Goal: Information Seeking & Learning: Find specific fact

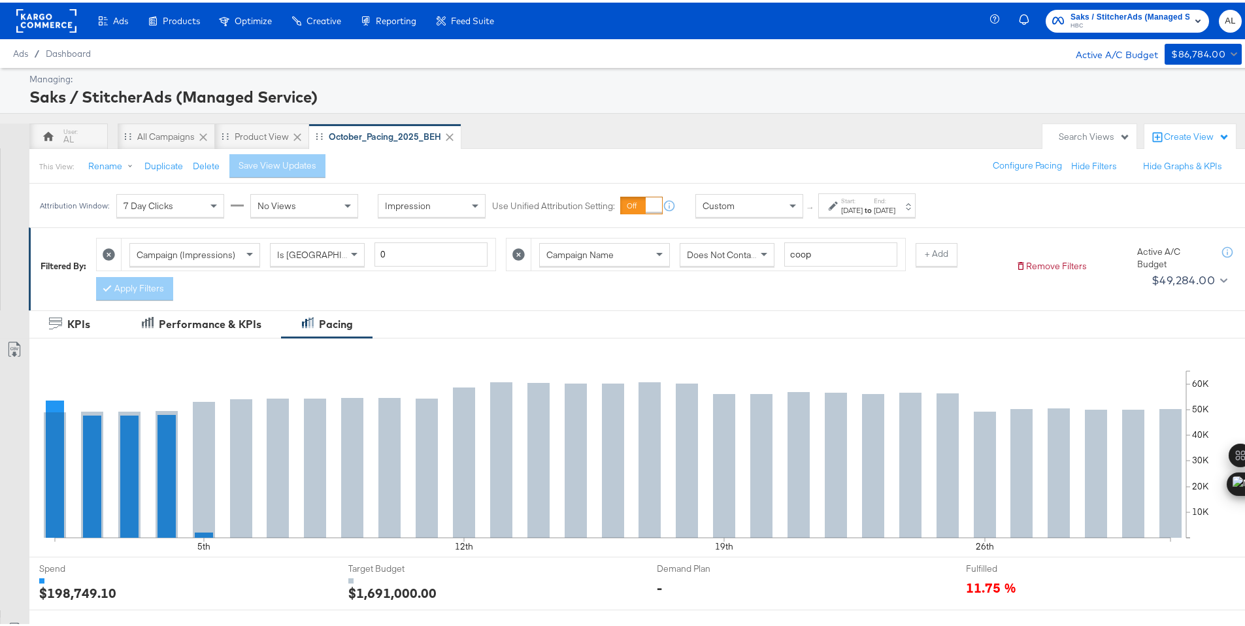
click at [769, 200] on div "Custom" at bounding box center [749, 203] width 107 height 22
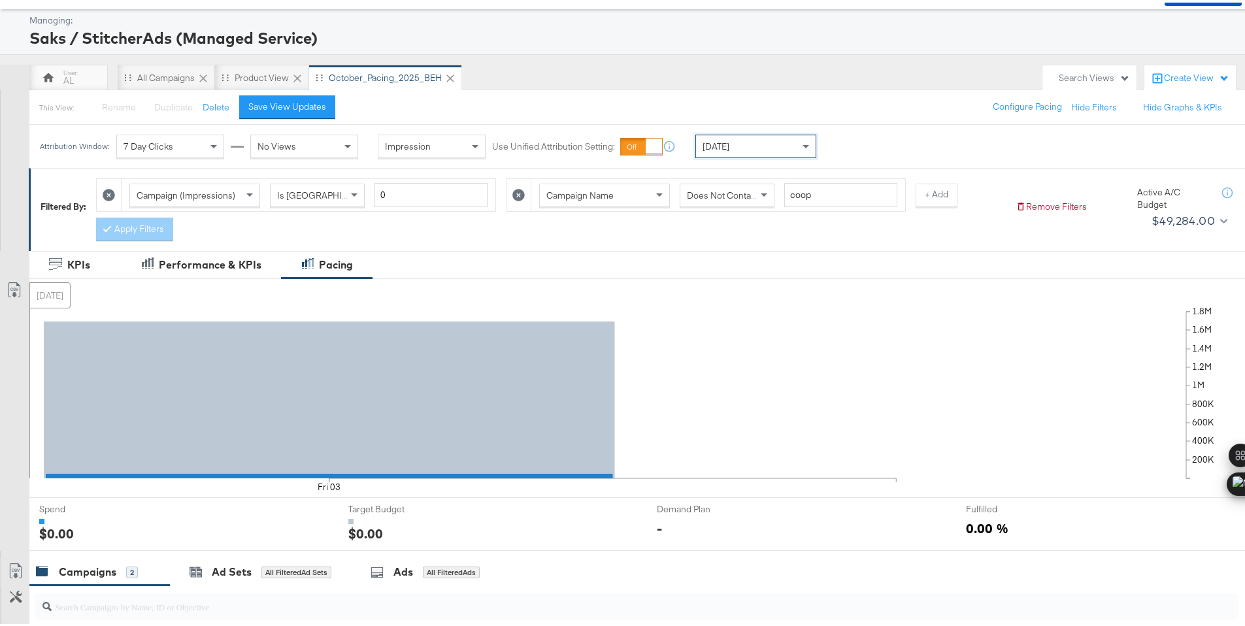
scroll to position [342, 0]
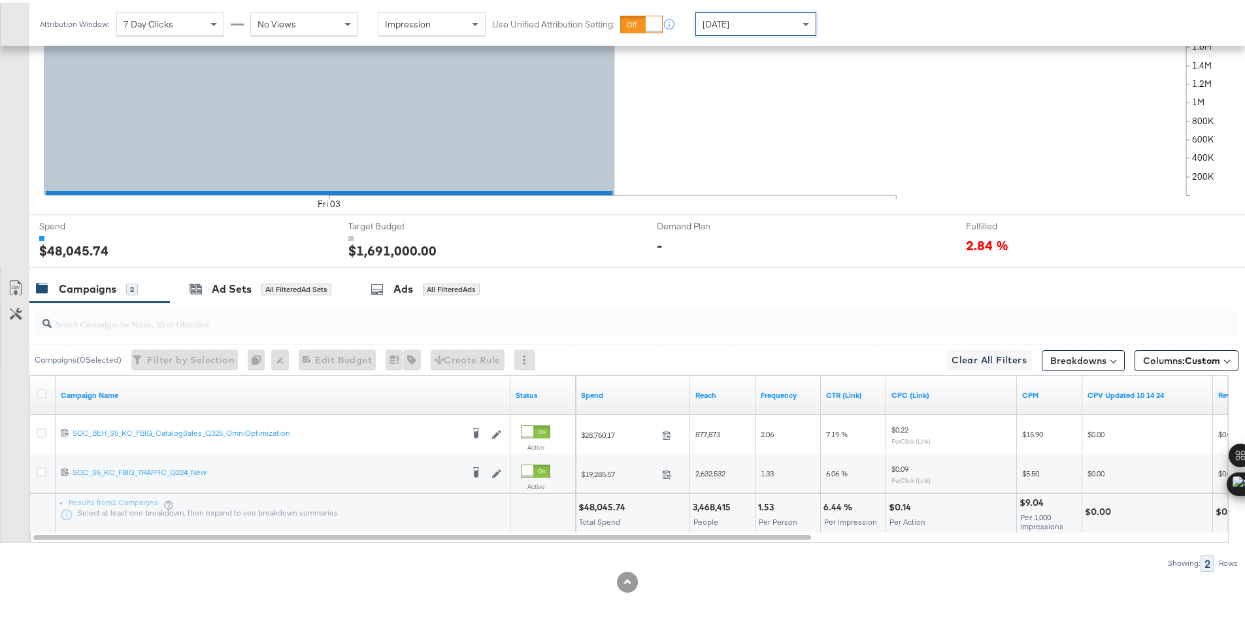
click at [593, 508] on div "$48,045.74" at bounding box center [603, 505] width 51 height 12
copy div "48,045.74"
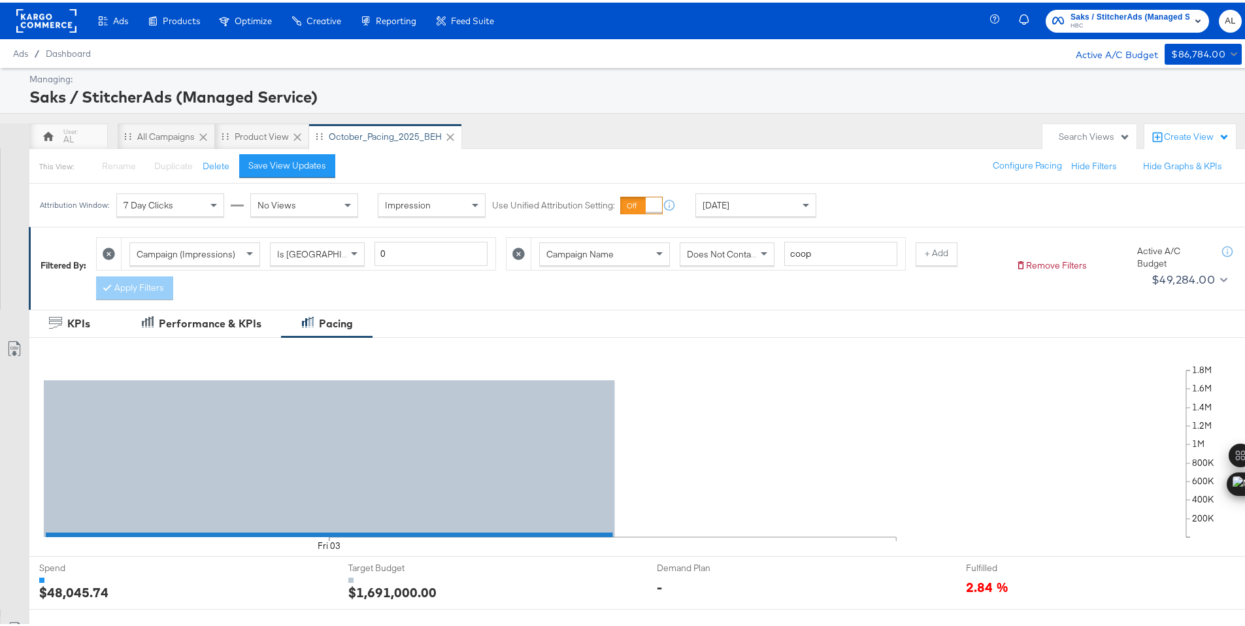
click at [41, 10] on rect at bounding box center [46, 19] width 60 height 24
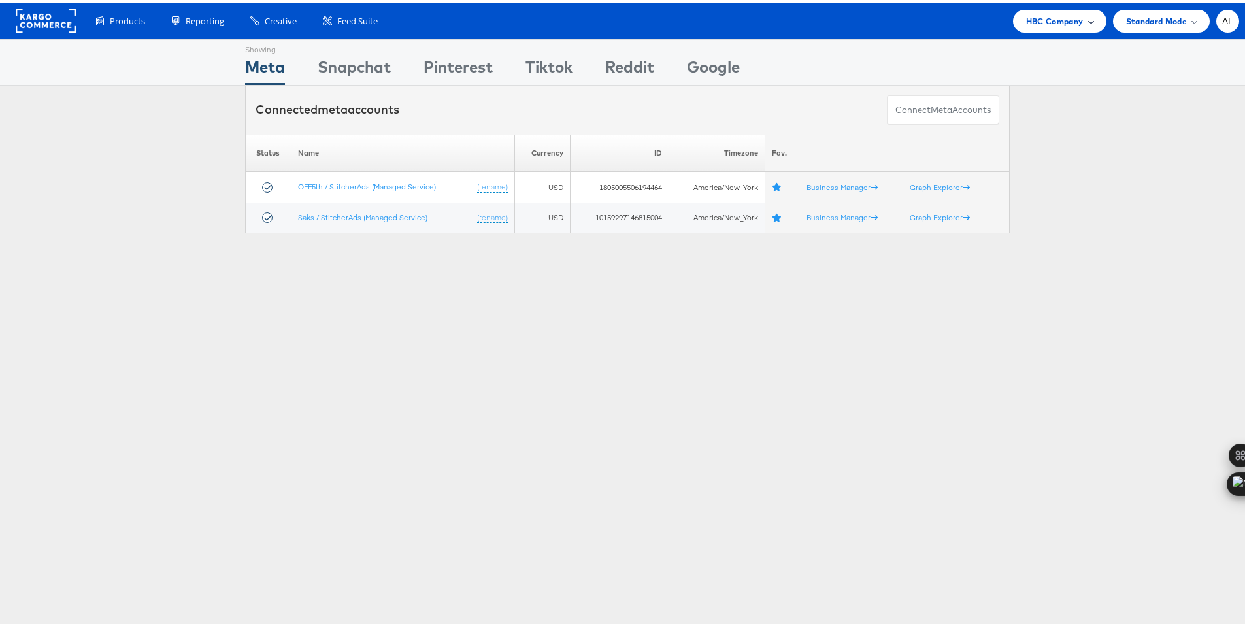
click at [1041, 24] on span "HBC Company" at bounding box center [1055, 19] width 58 height 14
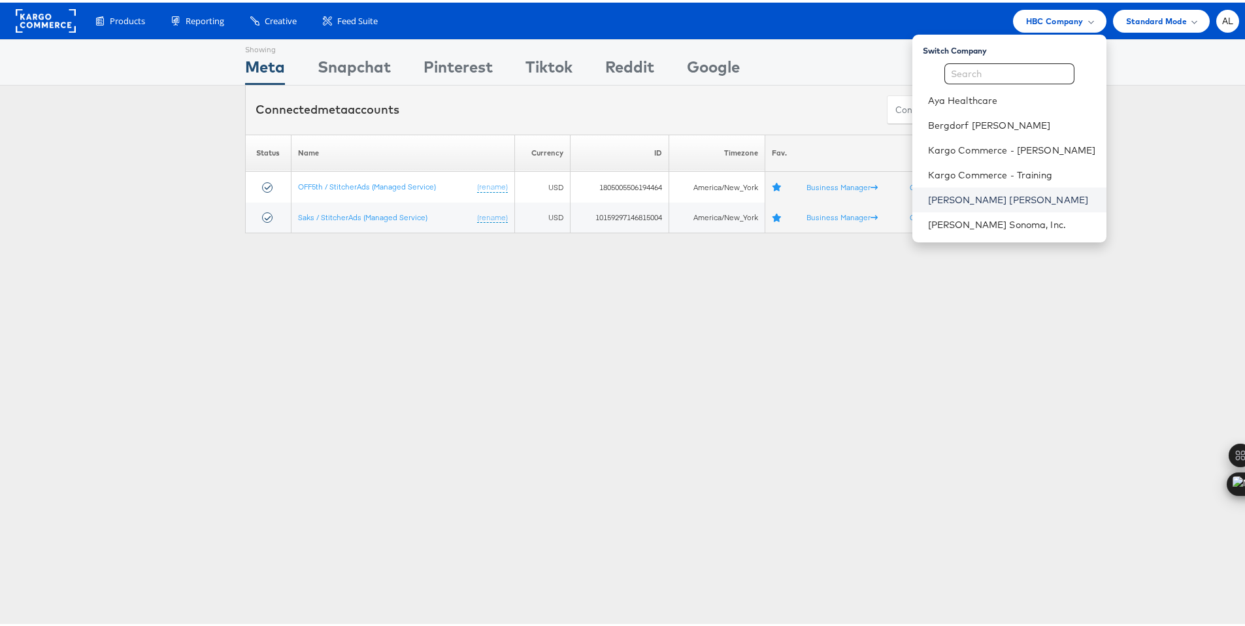
click at [978, 194] on link "[PERSON_NAME] [PERSON_NAME]" at bounding box center [1012, 197] width 168 height 13
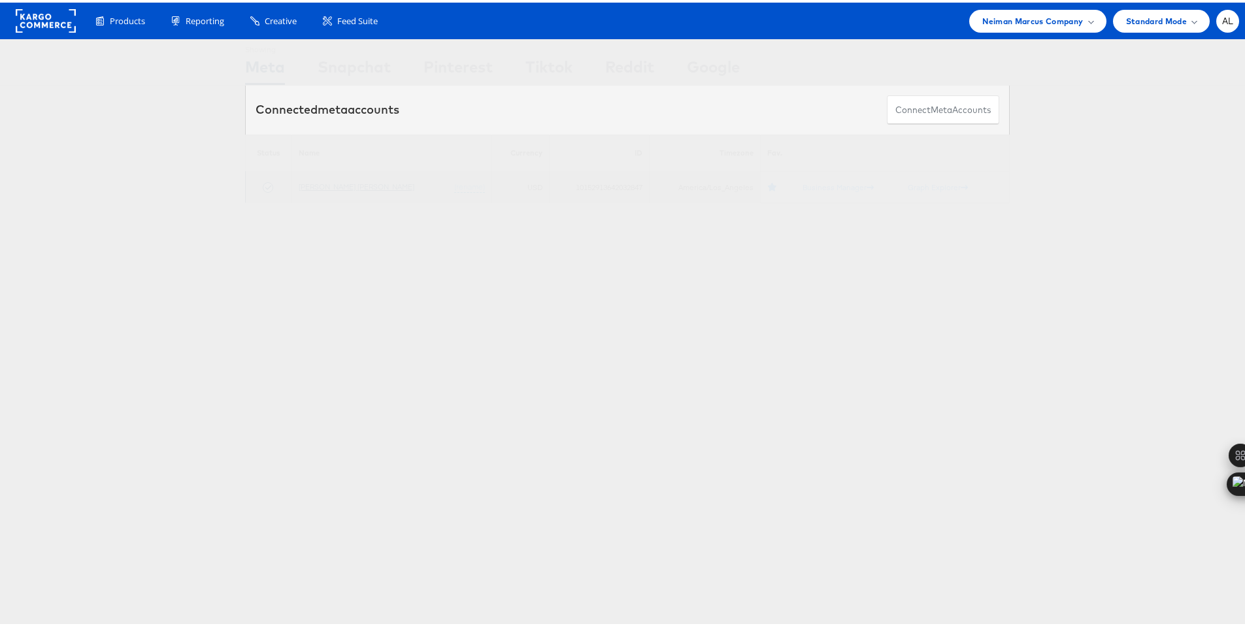
click at [343, 186] on link "[PERSON_NAME] [PERSON_NAME]" at bounding box center [357, 184] width 116 height 10
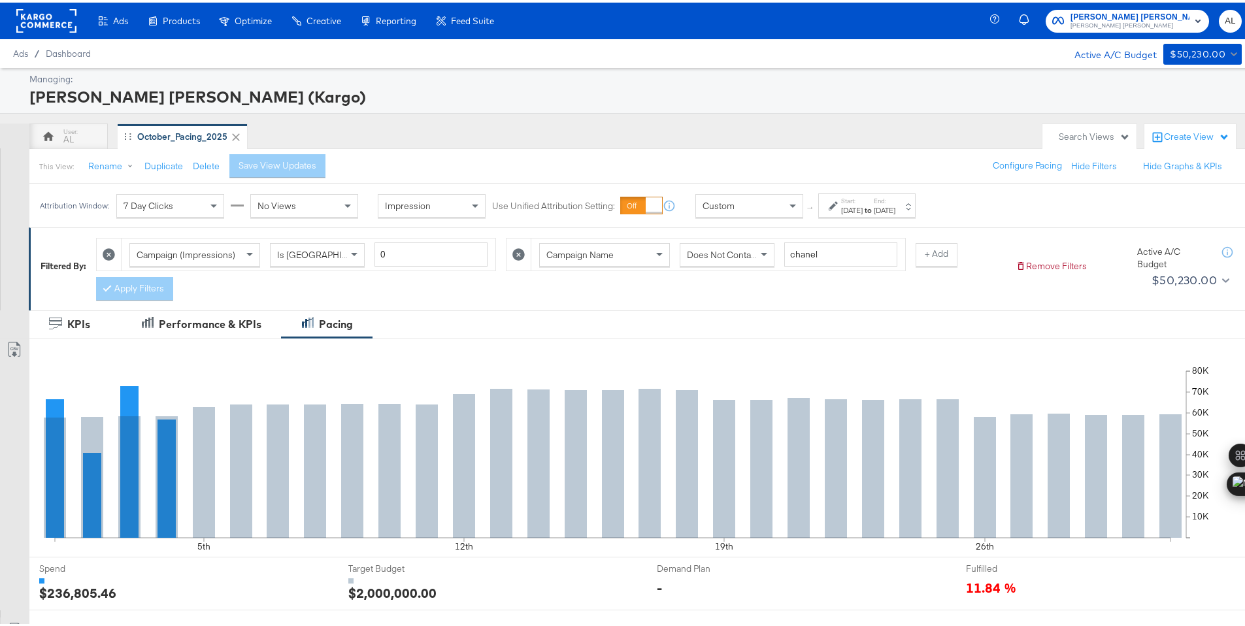
click at [774, 206] on div "Custom" at bounding box center [749, 203] width 107 height 22
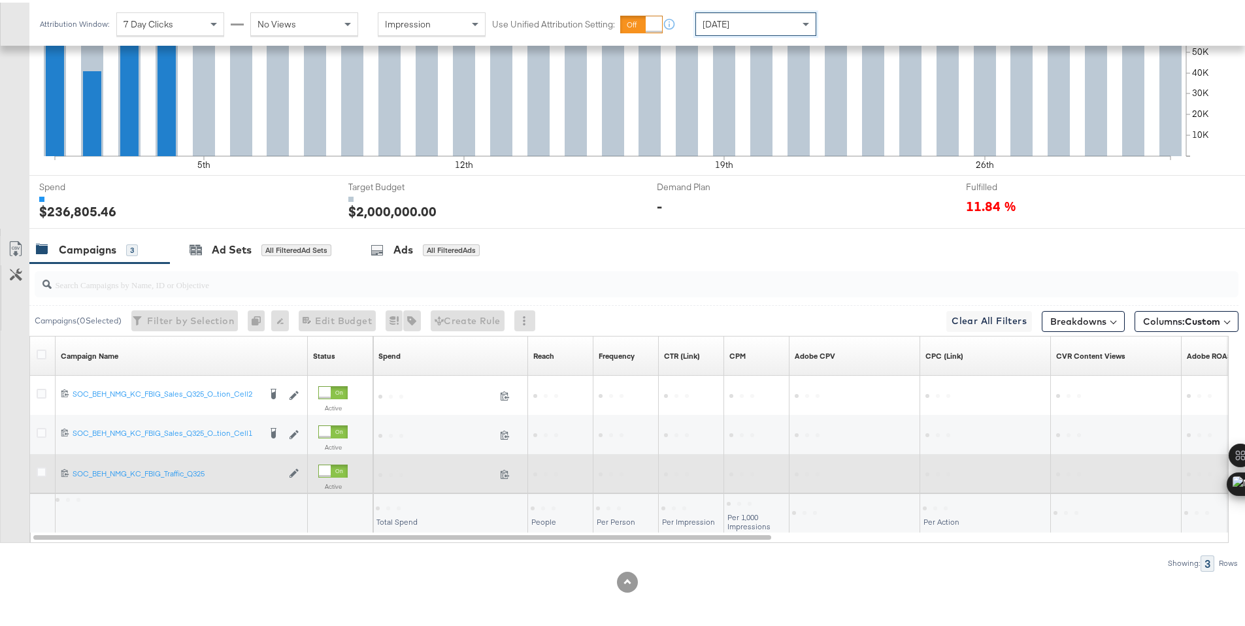
scroll to position [381, 0]
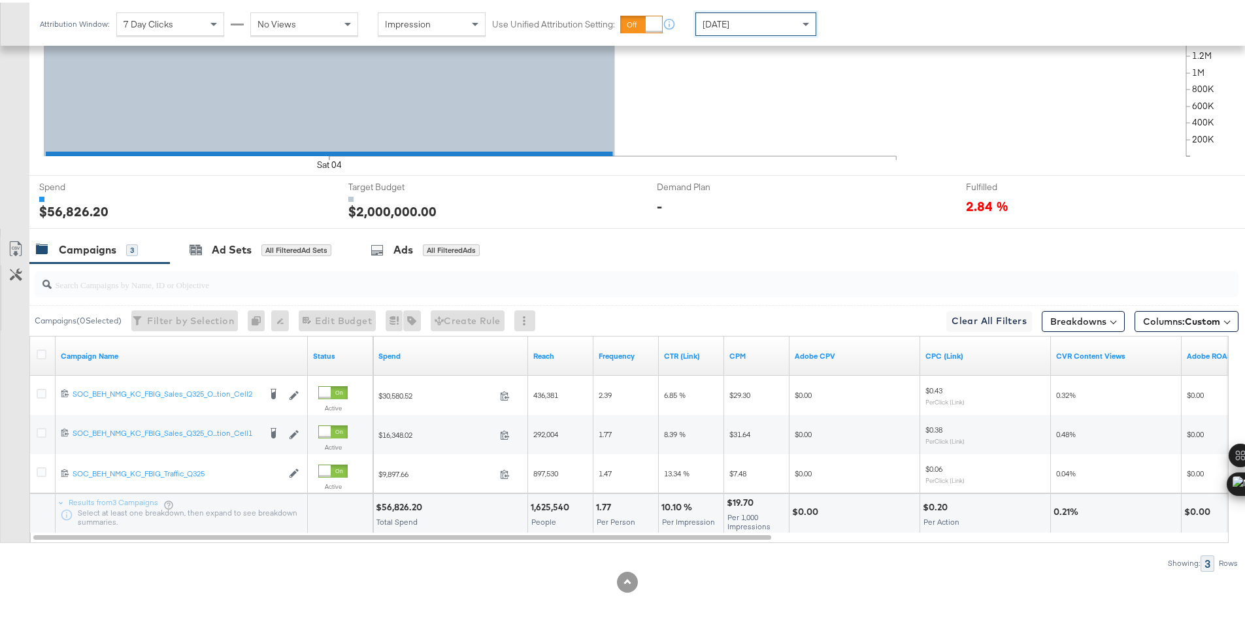
click at [399, 504] on div "$56,826.20" at bounding box center [401, 505] width 50 height 12
copy div "56,826.20"
click at [740, 12] on div "[DATE]" at bounding box center [756, 21] width 120 height 22
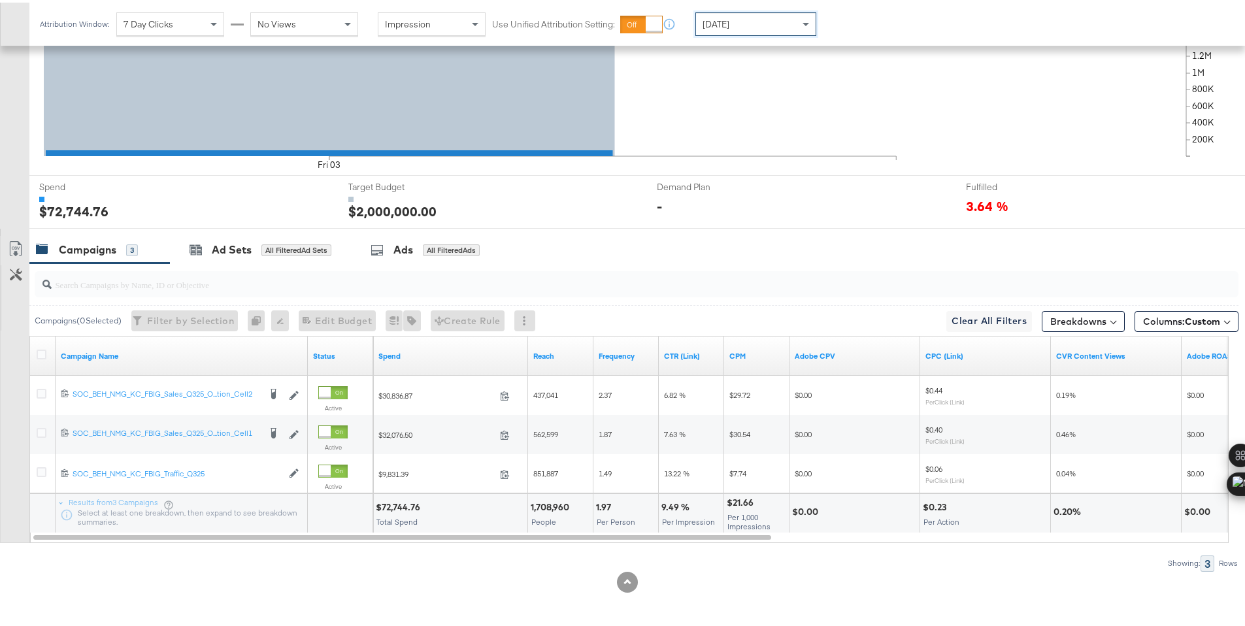
click at [395, 504] on div "$72,744.76" at bounding box center [400, 505] width 48 height 12
copy div "72,744.76"
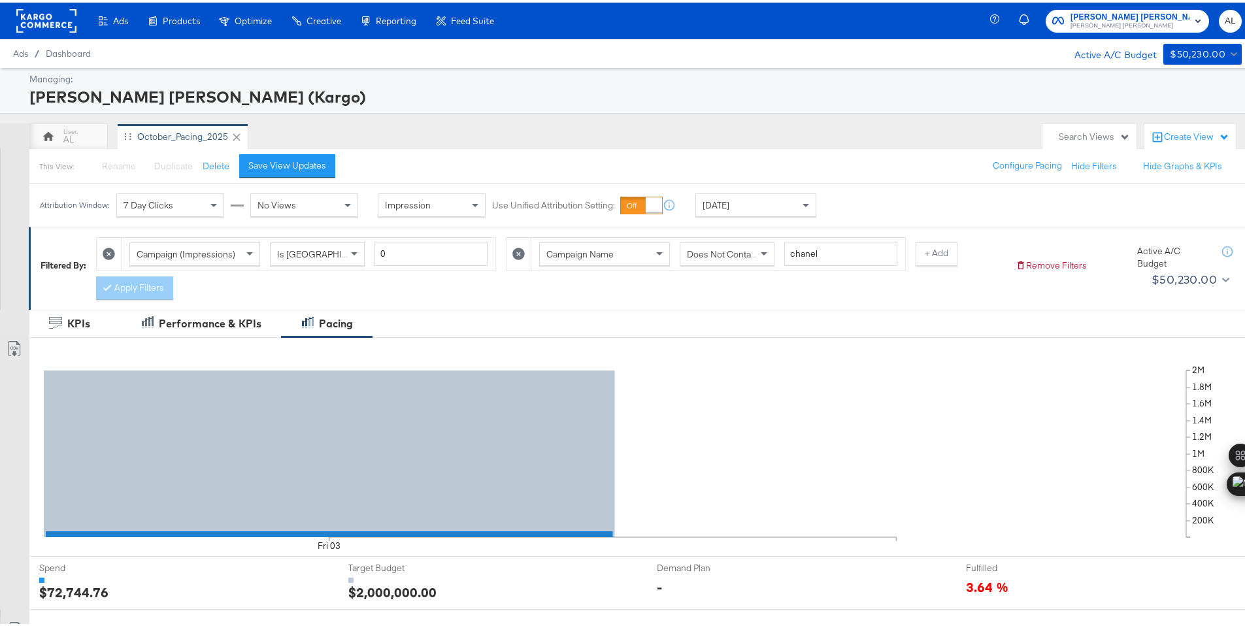
click at [33, 15] on rect at bounding box center [46, 19] width 60 height 24
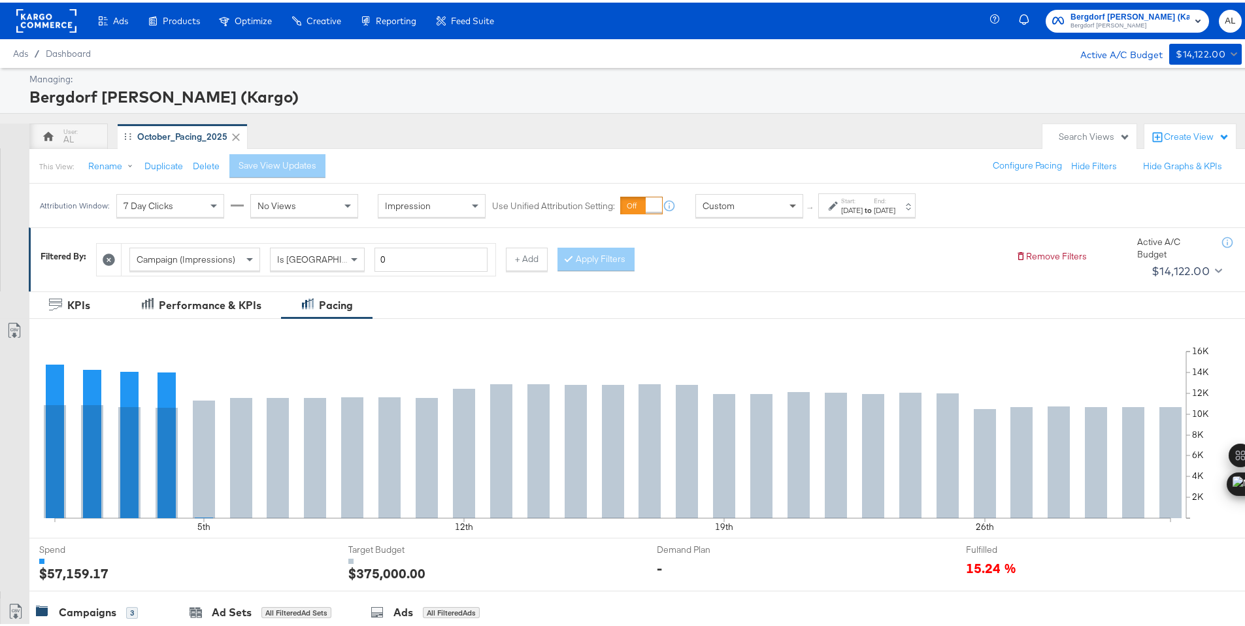
click at [792, 202] on span at bounding box center [792, 204] width 7 height 5
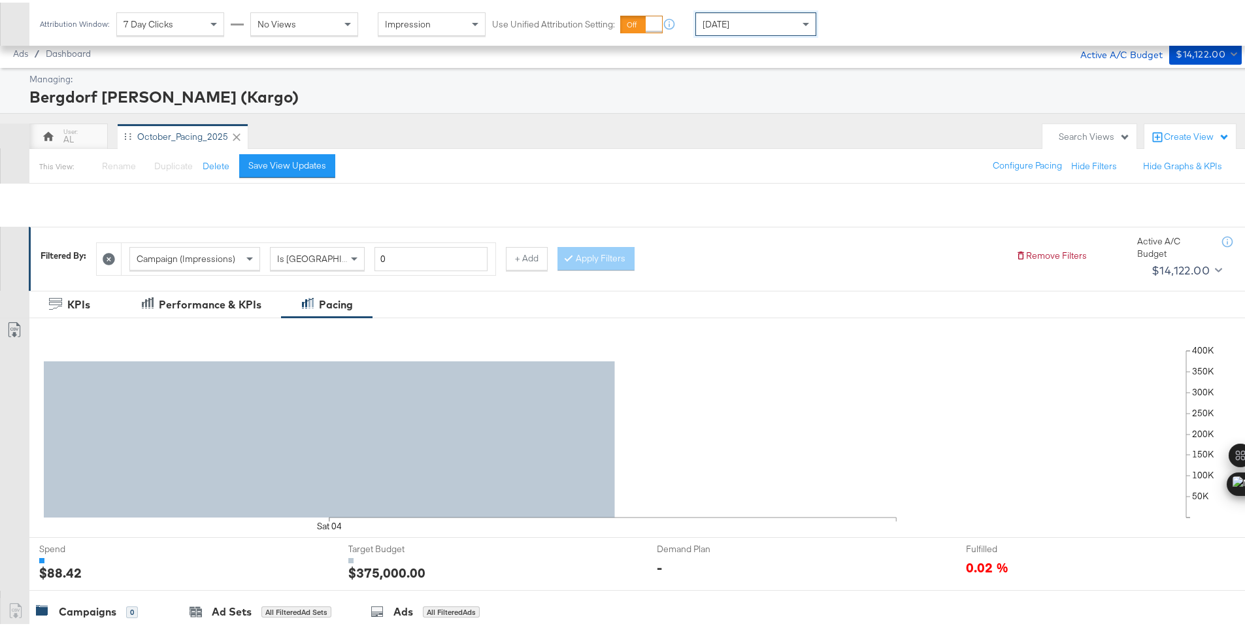
scroll to position [284, 0]
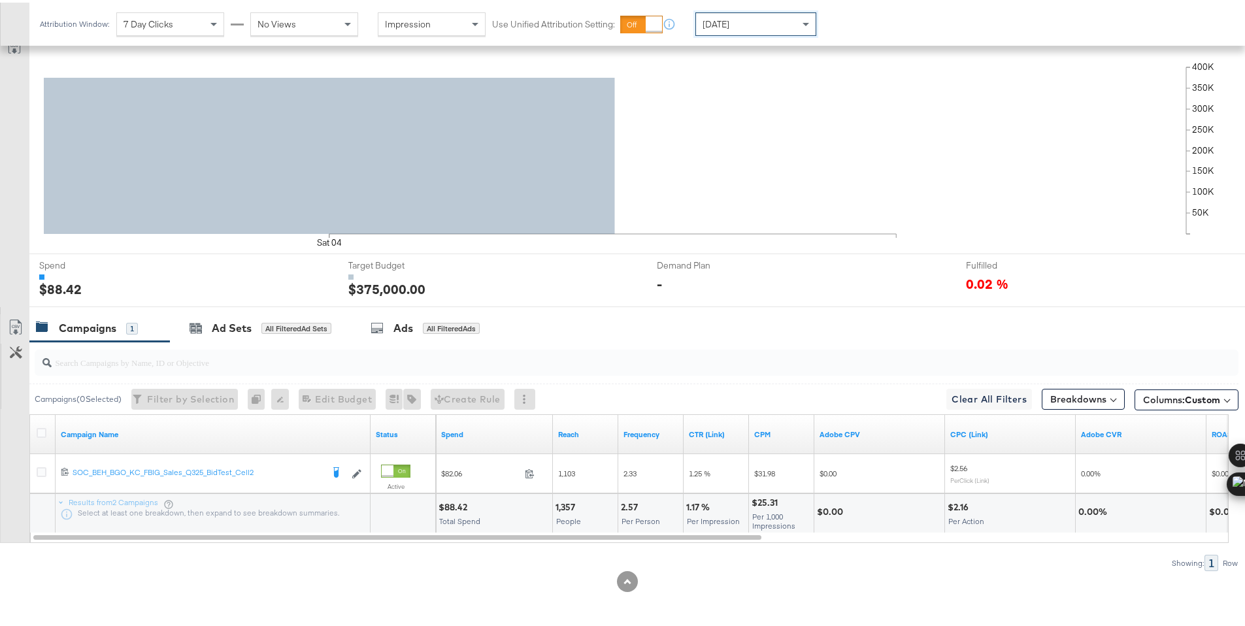
click at [748, 28] on div "[DATE]" at bounding box center [756, 21] width 120 height 22
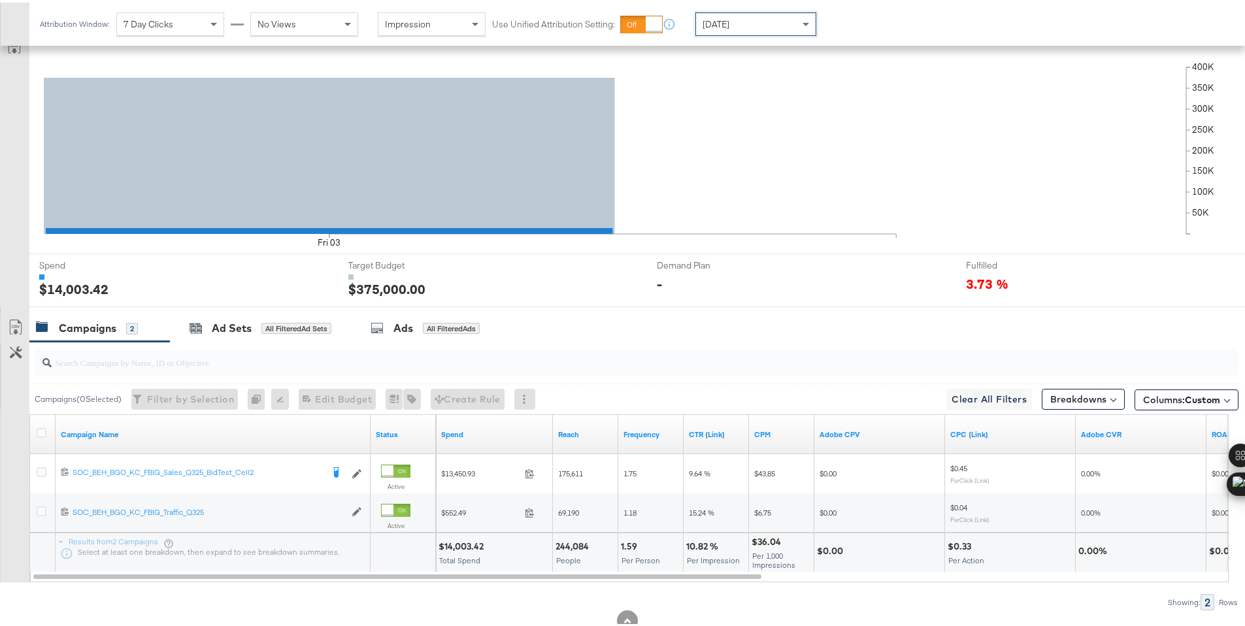
click at [455, 544] on div "$14,003.42" at bounding box center [462, 544] width 49 height 12
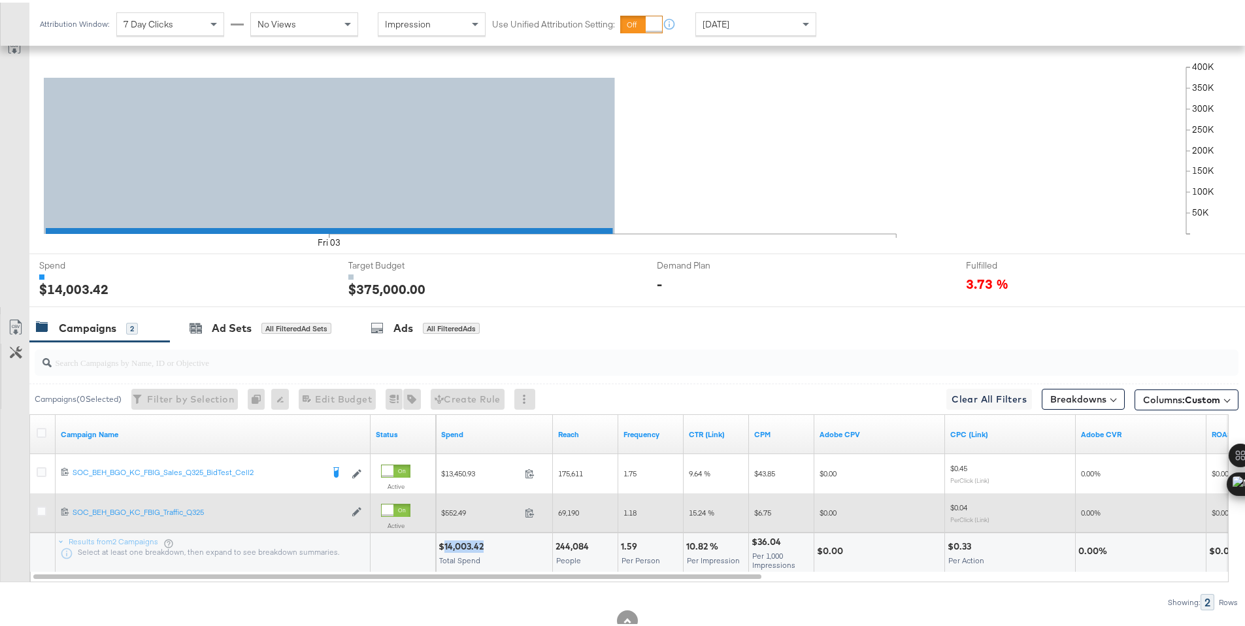
copy div "14,003.42"
